Goal: Transaction & Acquisition: Purchase product/service

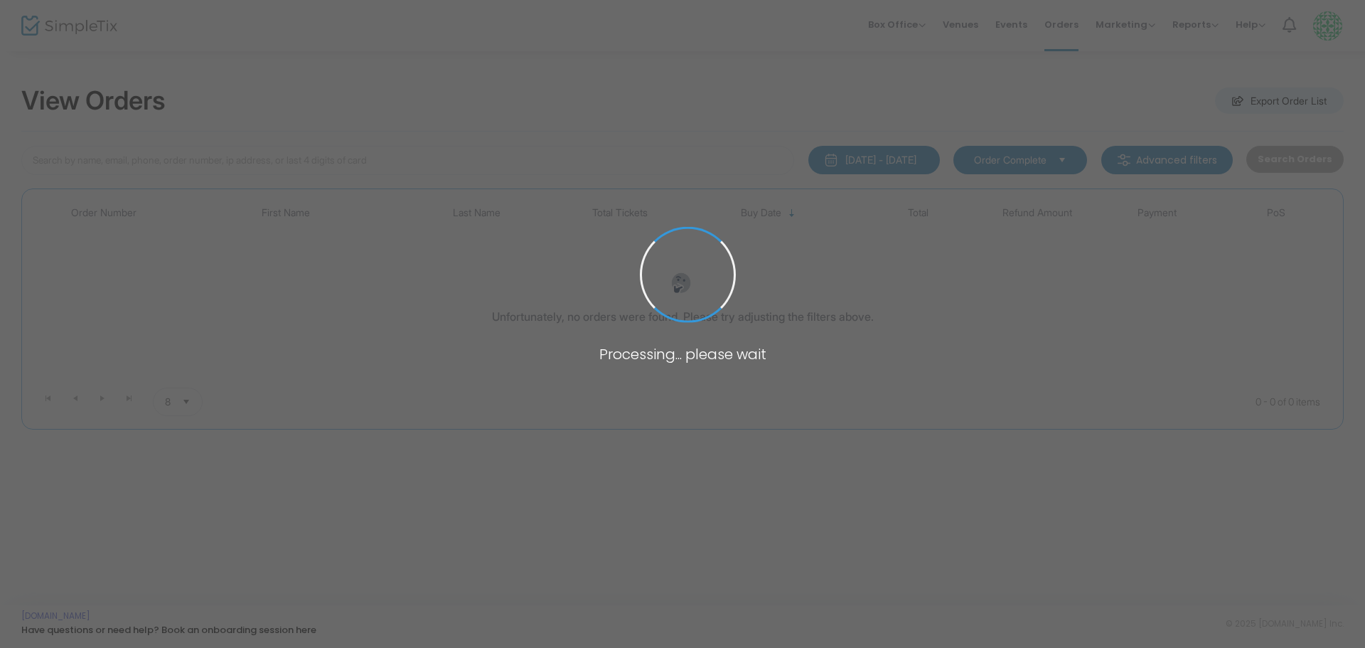
type input "[PERSON_NAME]"
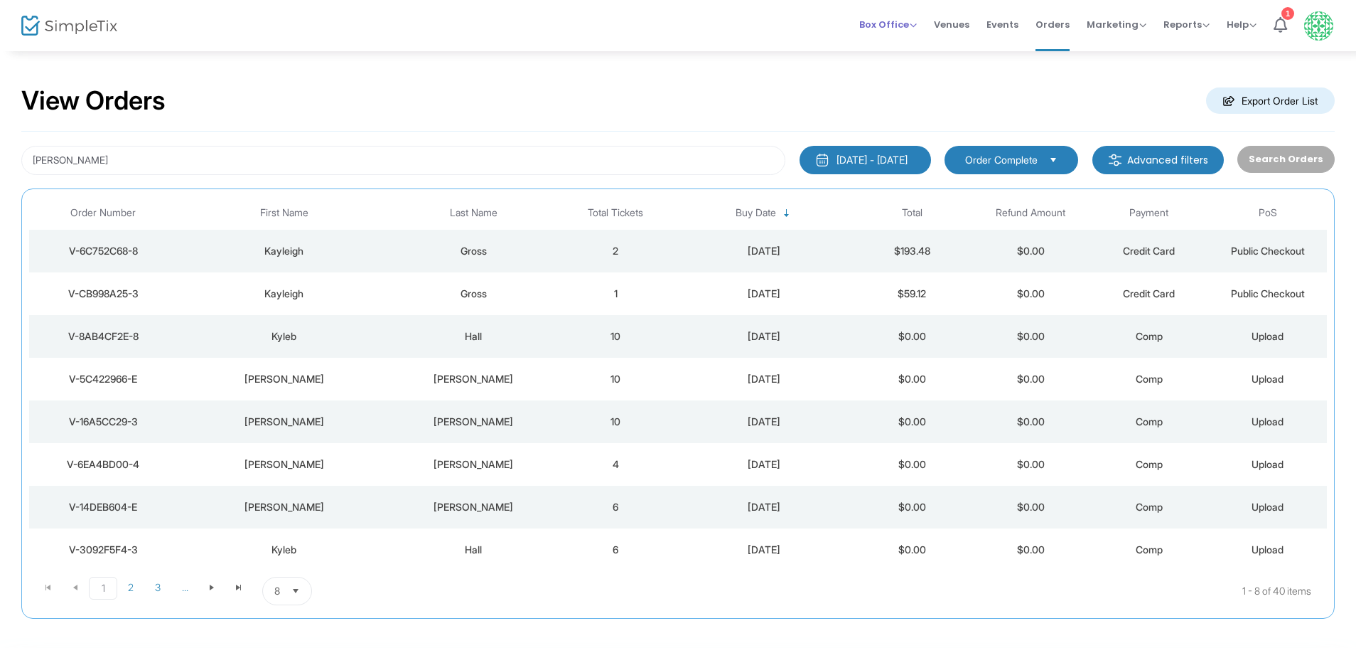
click at [886, 24] on span "Box Office" at bounding box center [889, 25] width 58 height 14
click at [889, 42] on li "Sell Tickets" at bounding box center [911, 48] width 102 height 28
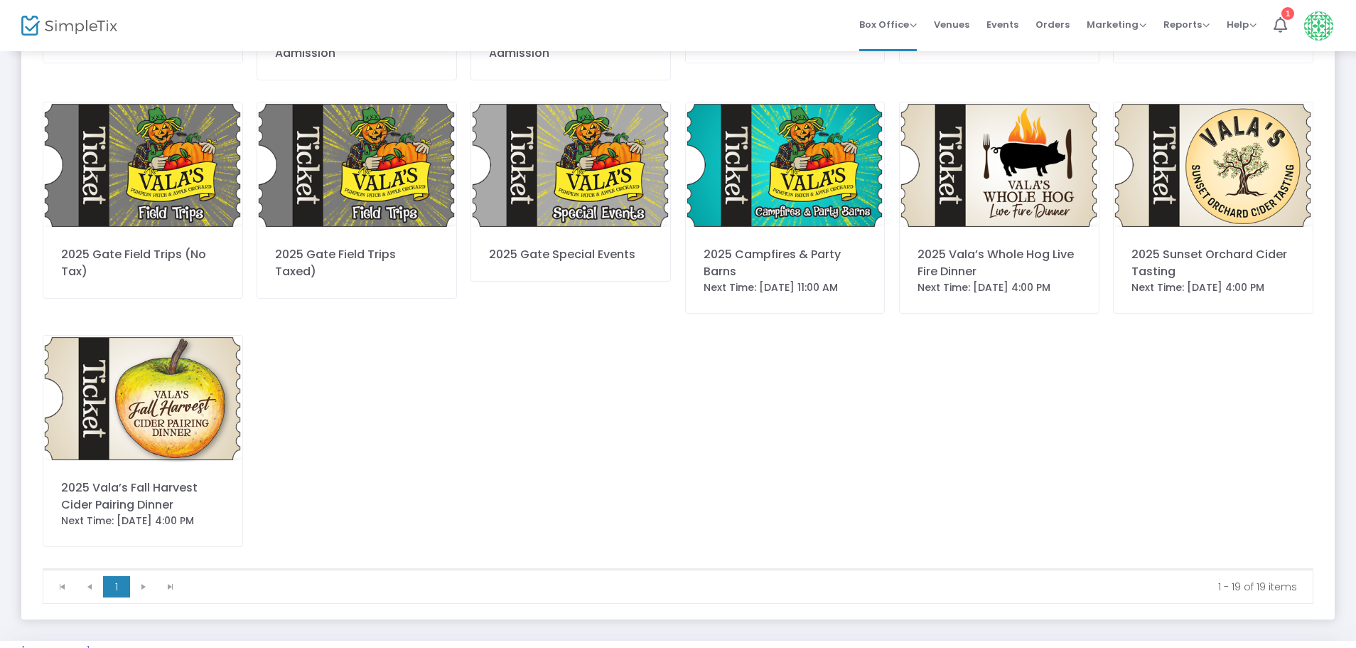
scroll to position [481, 0]
click at [797, 171] on img at bounding box center [785, 165] width 199 height 126
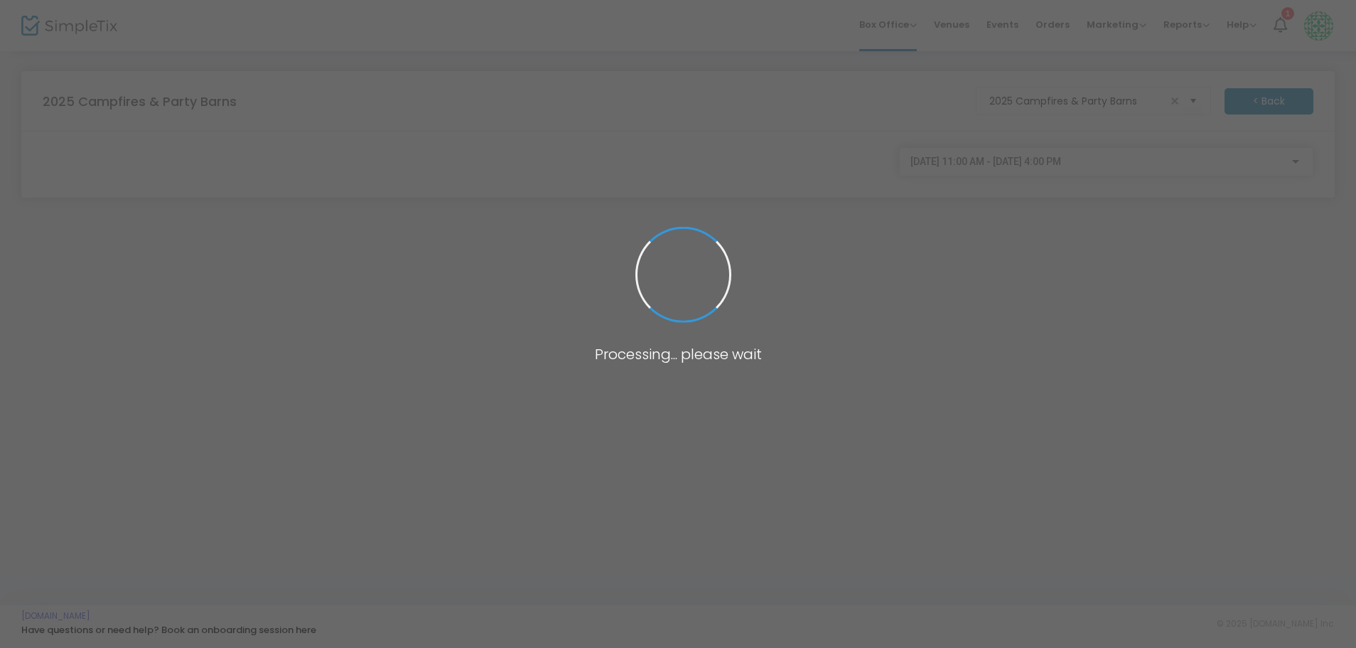
scroll to position [0, 0]
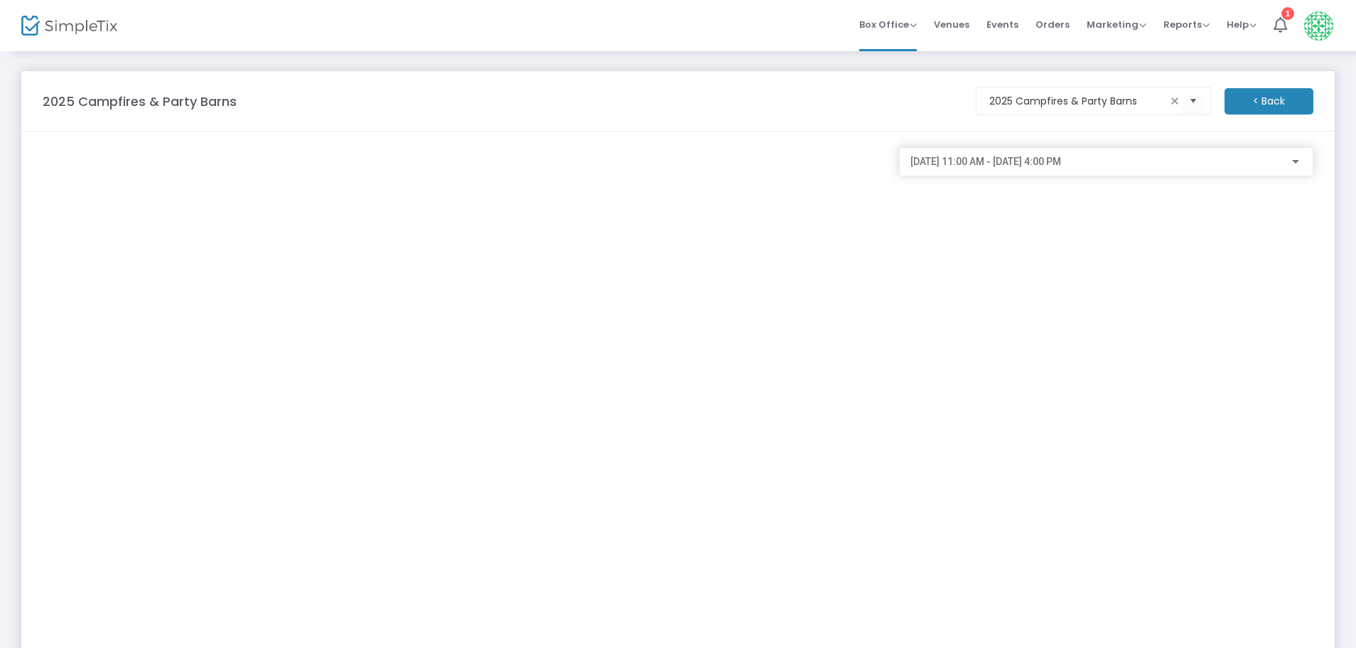
click at [1293, 160] on div at bounding box center [1295, 162] width 7 height 4
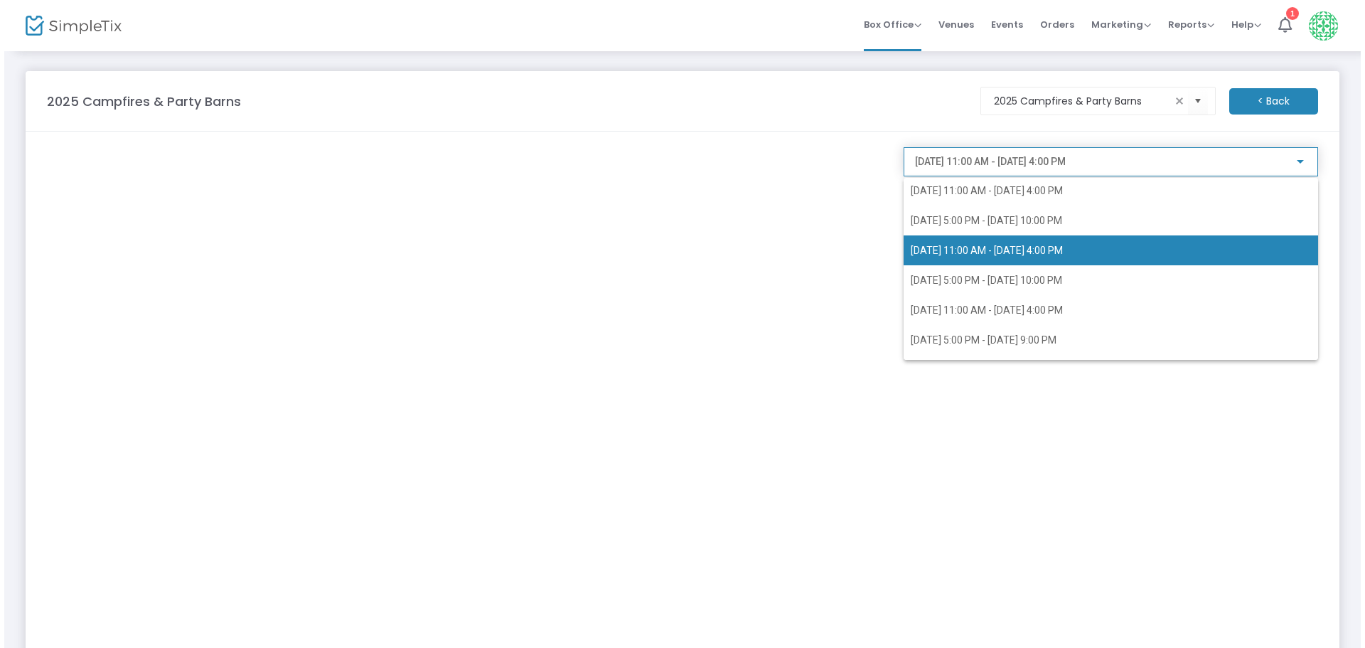
scroll to position [2778, 0]
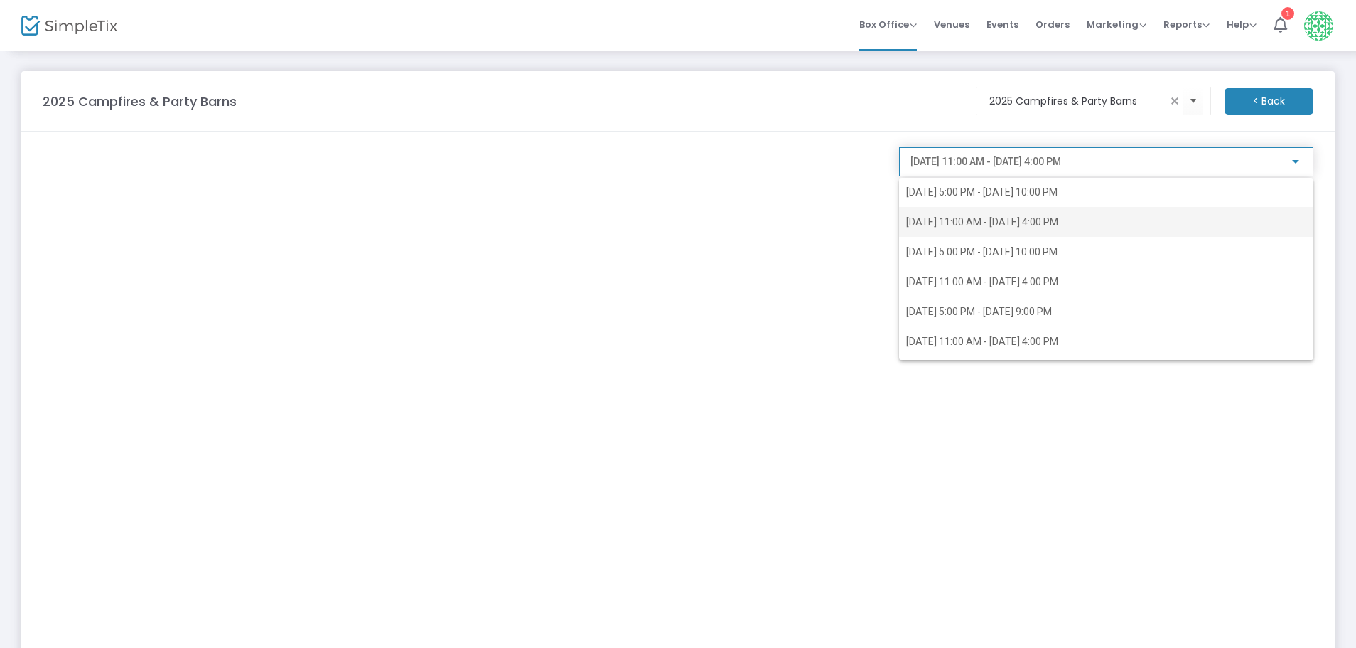
click at [991, 220] on span "[DATE] 11:00 AM - [DATE] 4:00 PM" at bounding box center [982, 221] width 152 height 11
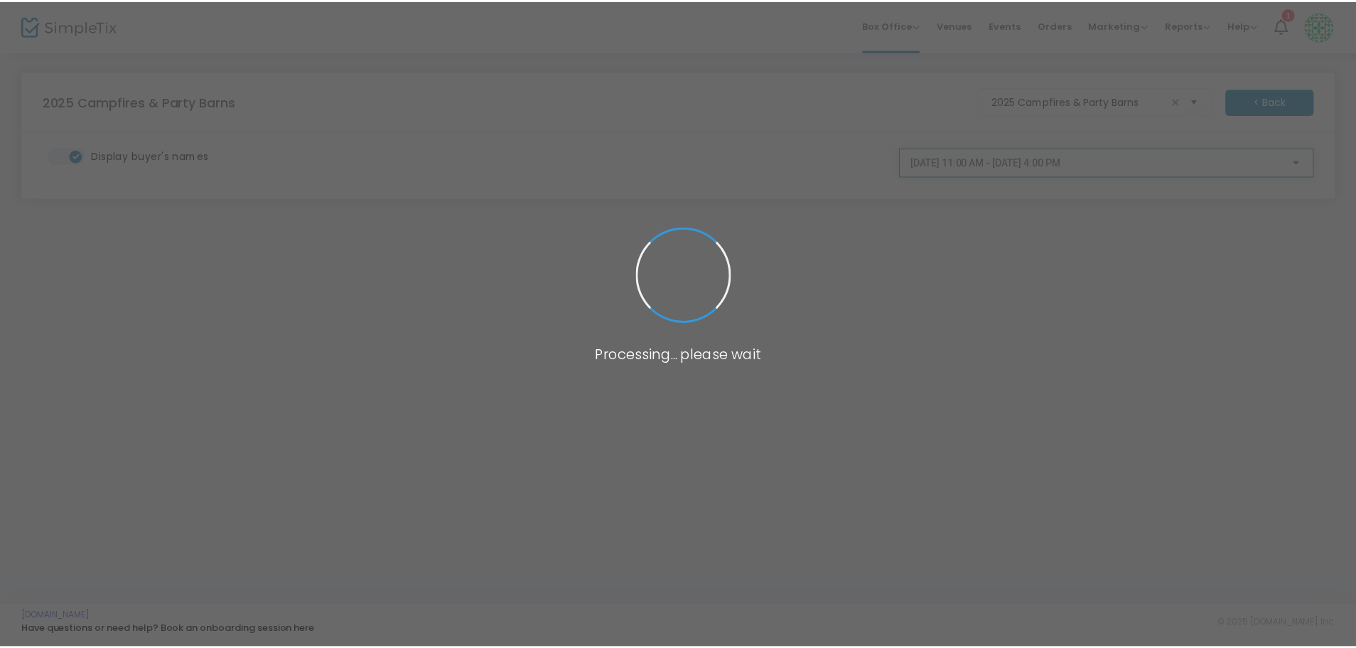
scroll to position [2606, 0]
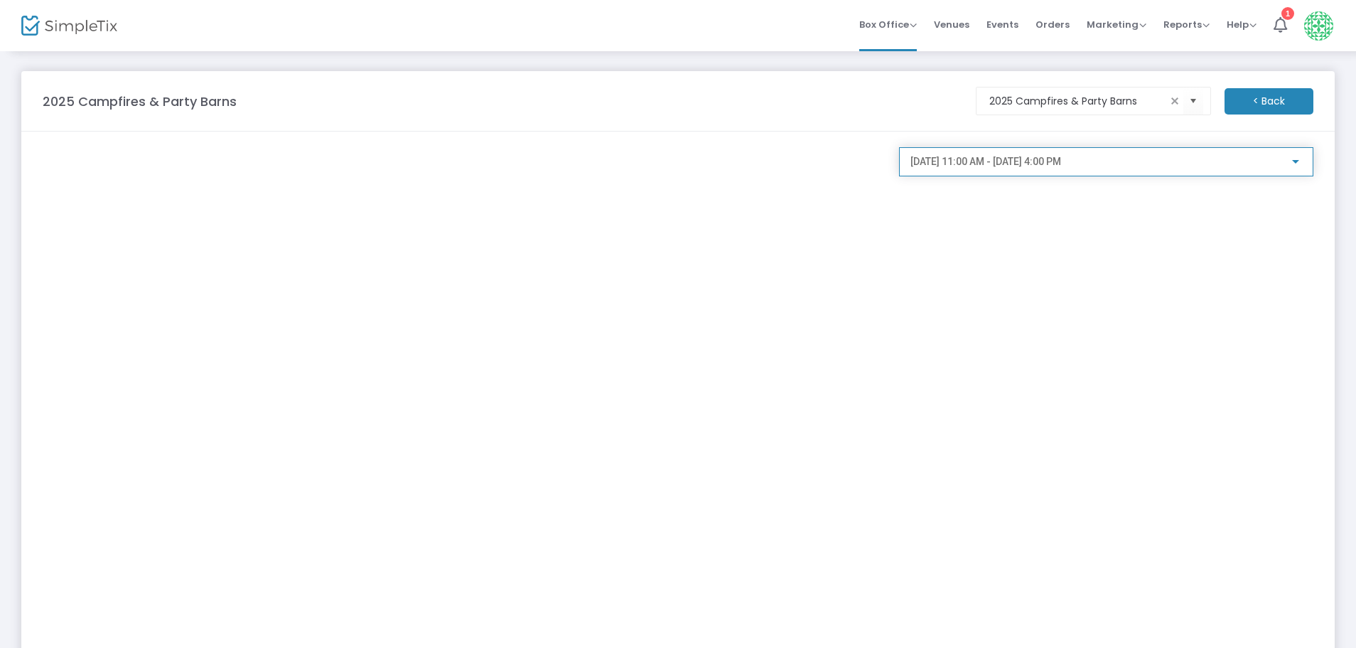
click at [1297, 156] on div at bounding box center [1296, 161] width 13 height 11
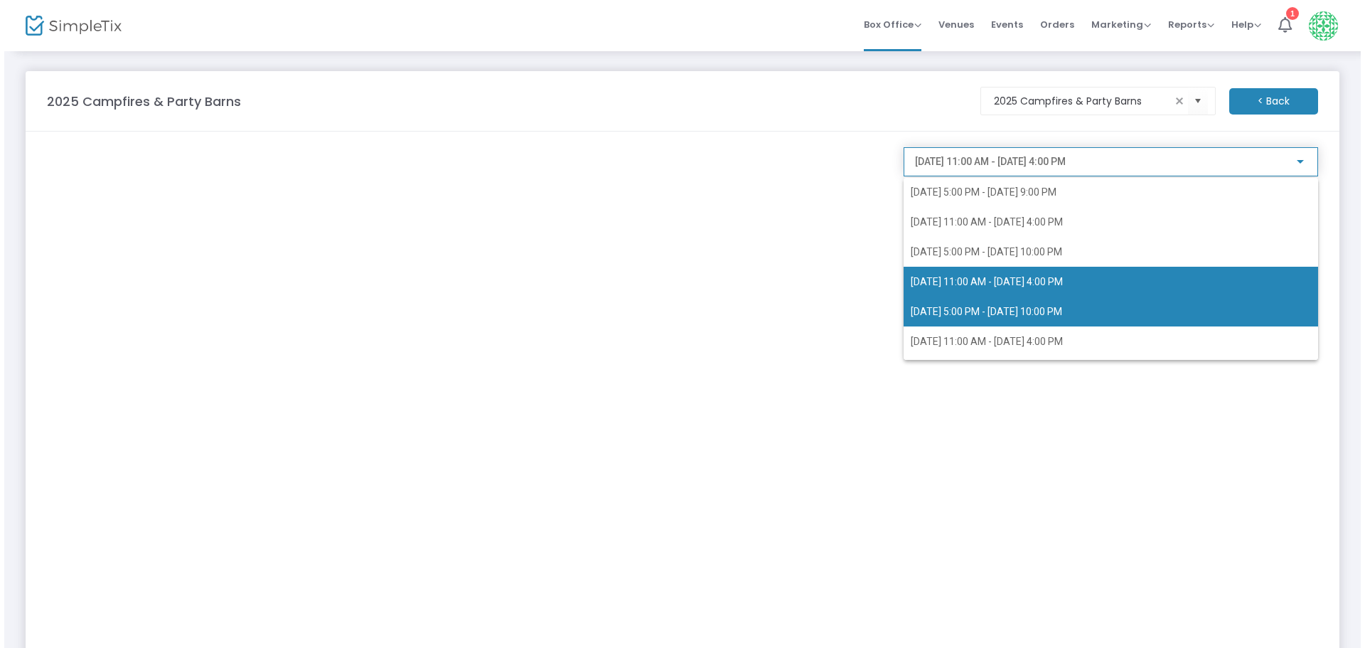
scroll to position [2720, 0]
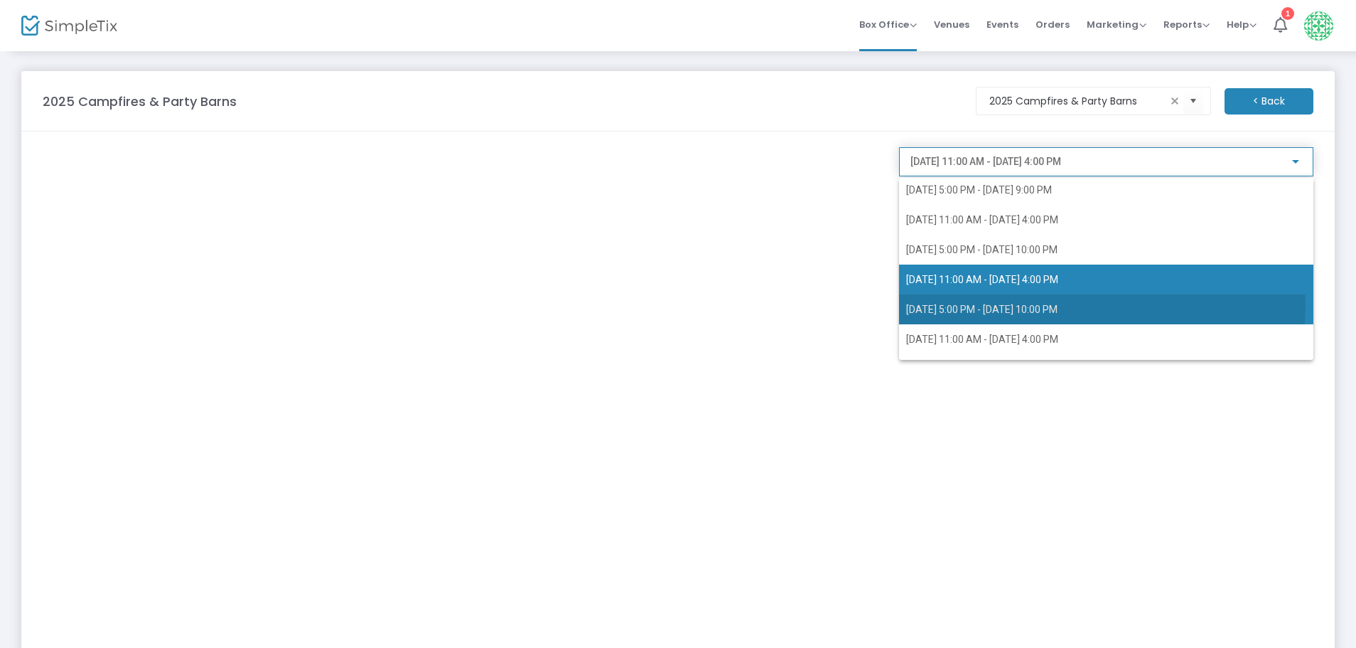
click at [1058, 306] on span "[DATE] 5:00 PM - [DATE] 10:00 PM" at bounding box center [981, 309] width 151 height 11
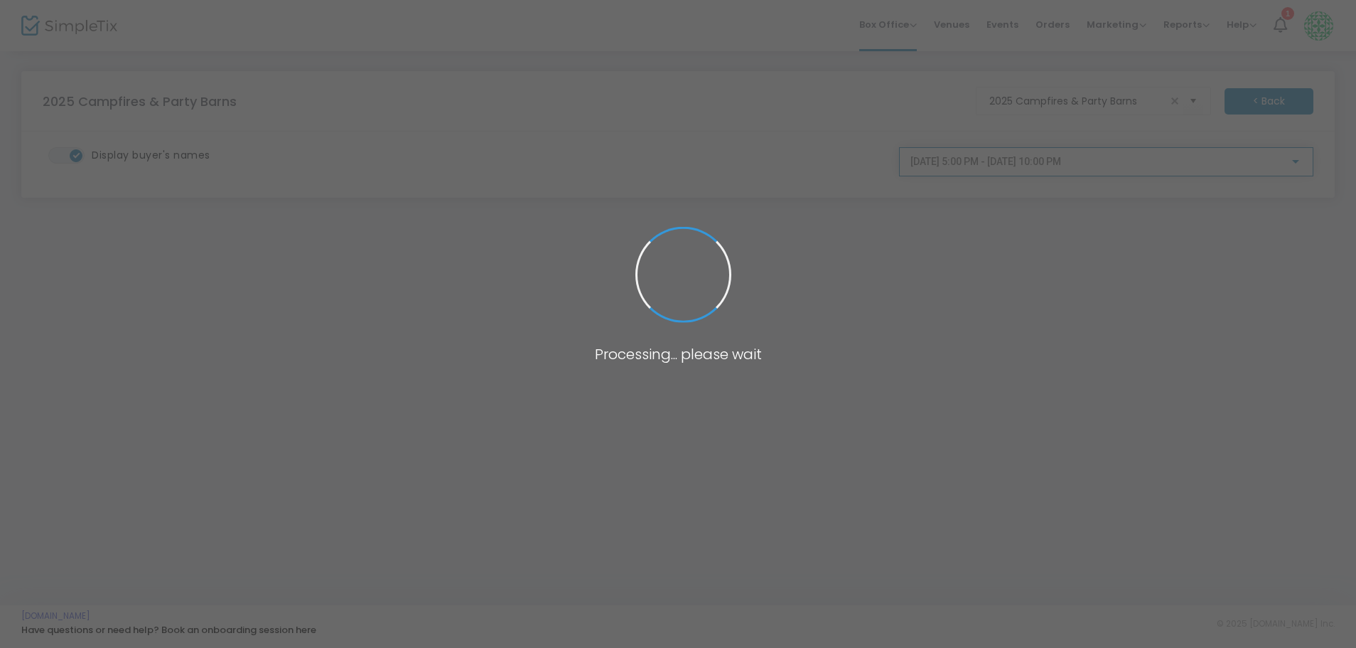
scroll to position [2634, 0]
